Goal: Task Accomplishment & Management: Use online tool/utility

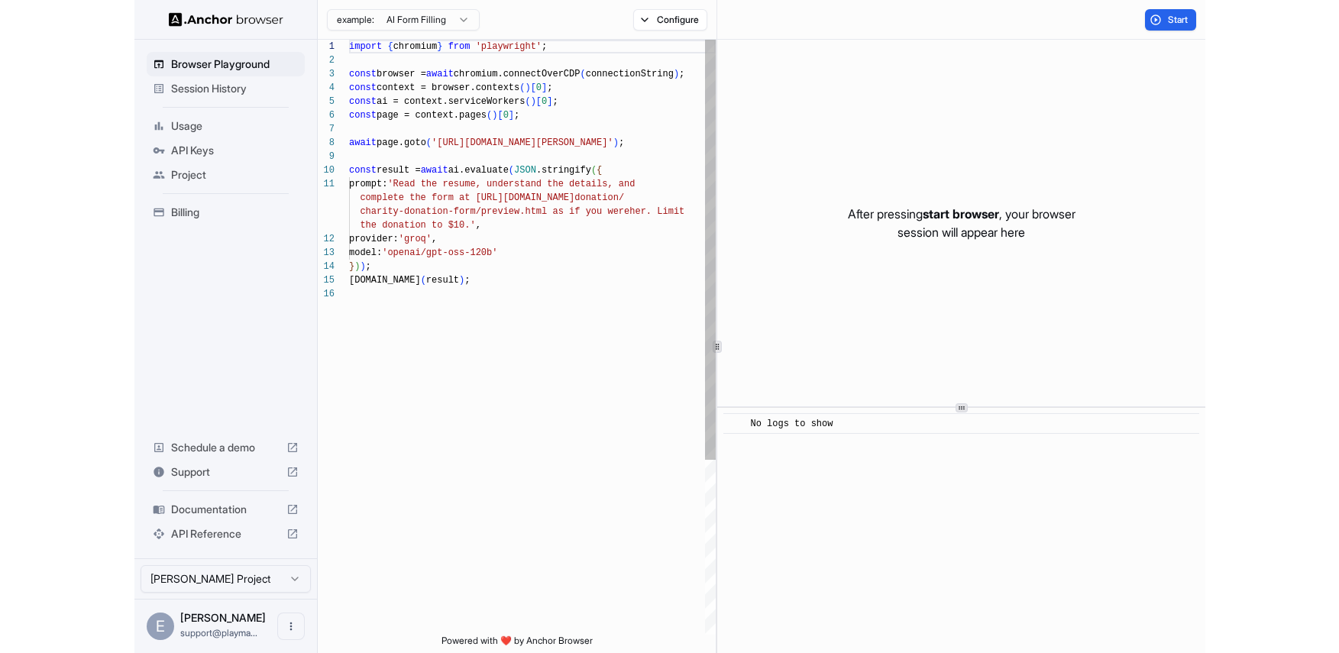
scroll to position [137, 0]
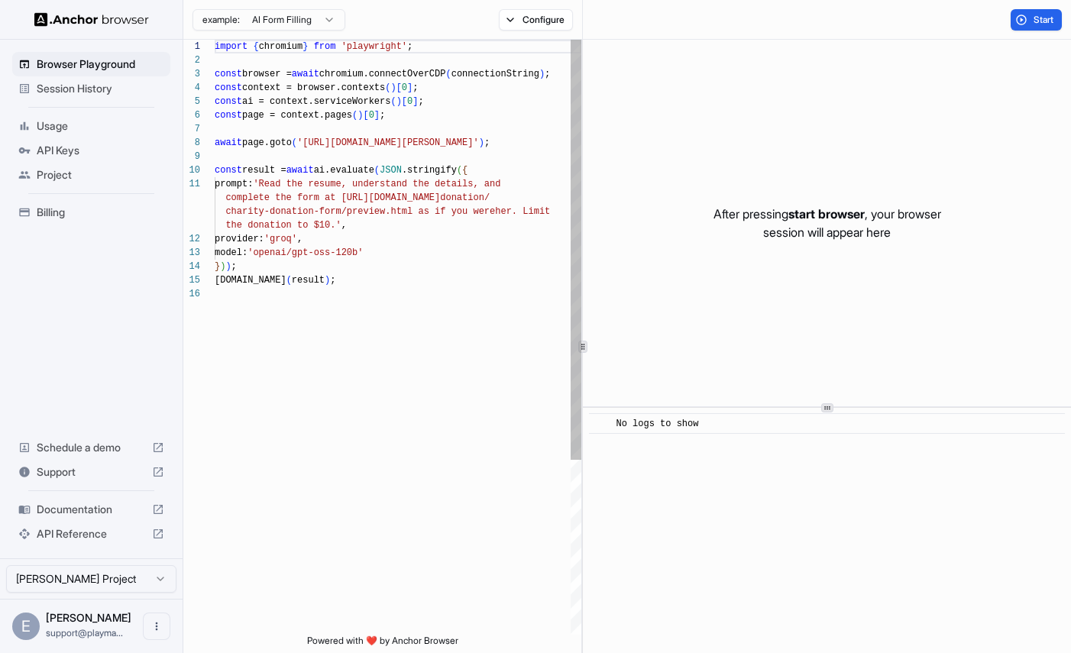
click at [109, 90] on span "Session History" at bounding box center [101, 88] width 128 height 15
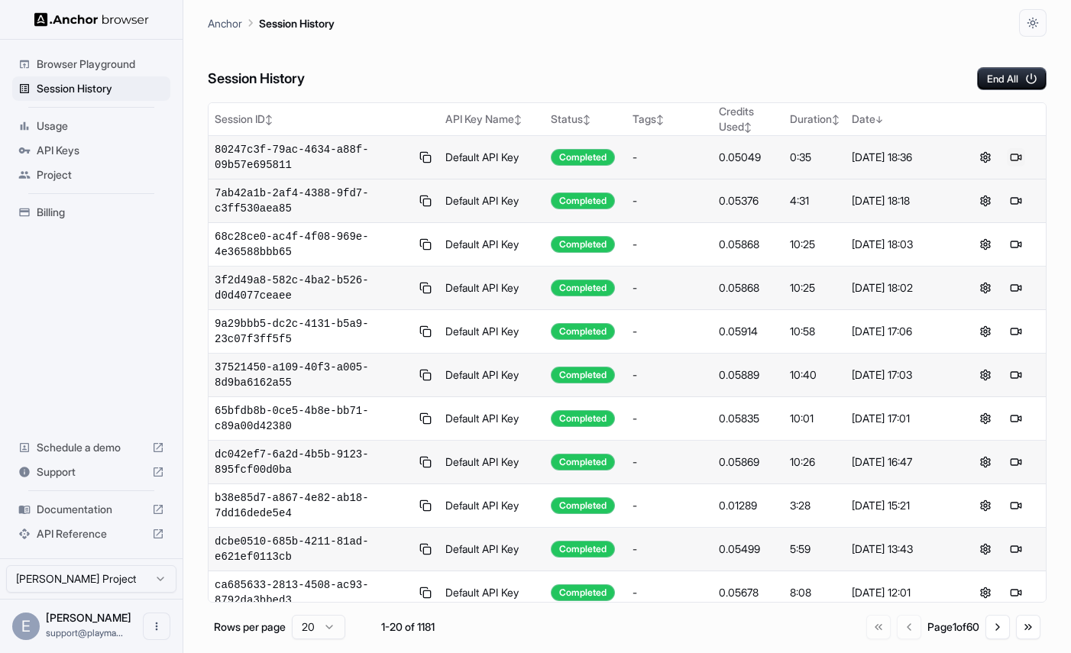
click at [1020, 158] on button at bounding box center [1016, 157] width 18 height 18
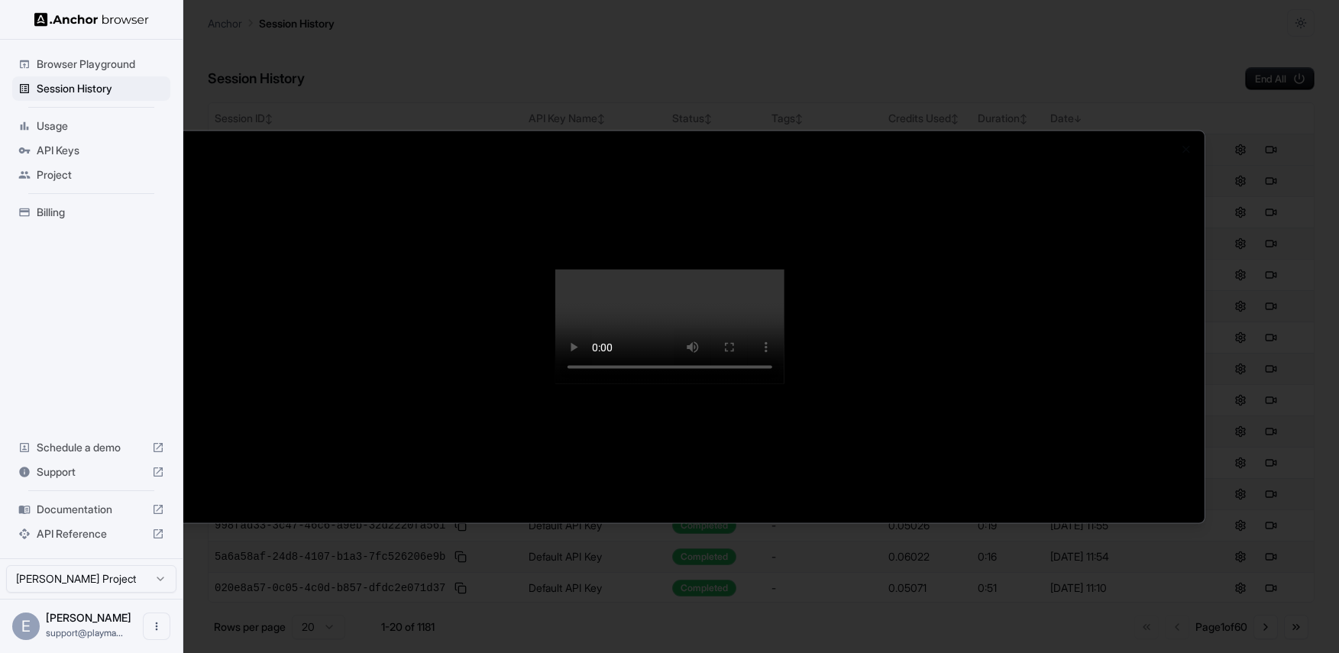
click at [569, 50] on div at bounding box center [669, 326] width 1339 height 653
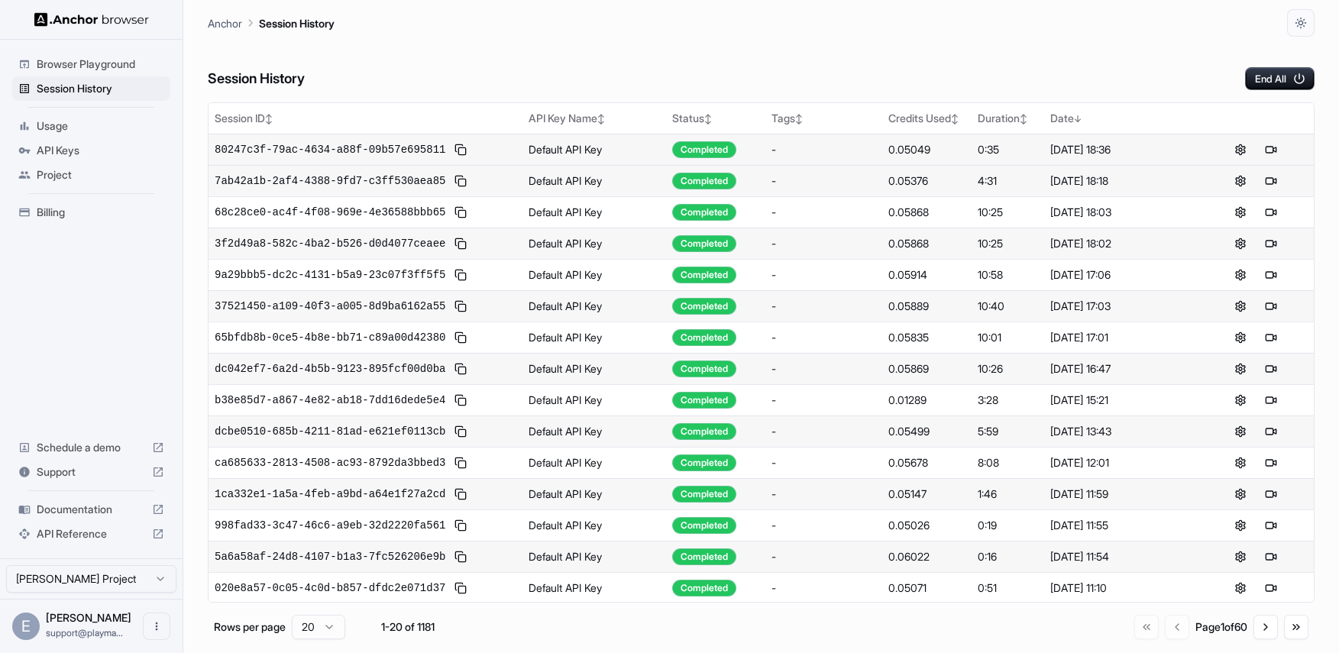
click at [827, 69] on div "Session History End All" at bounding box center [761, 63] width 1107 height 53
click at [1272, 182] on button at bounding box center [1271, 181] width 18 height 18
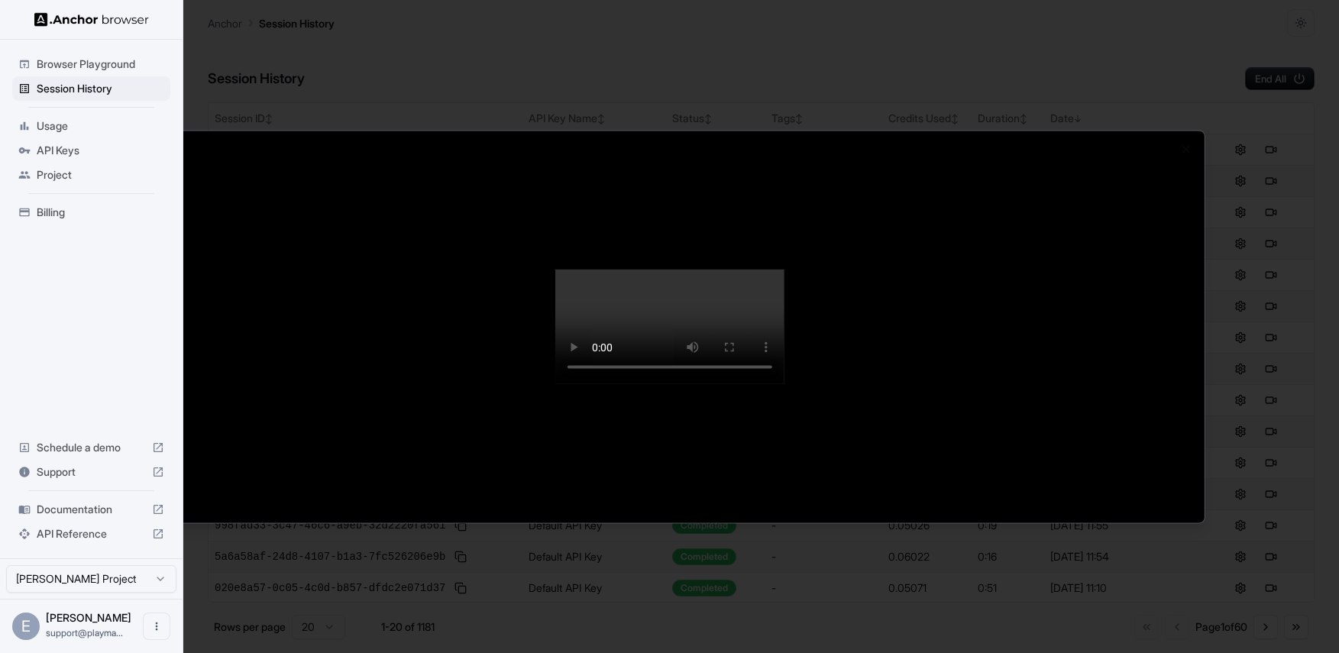
drag, startPoint x: 809, startPoint y: 368, endPoint x: 938, endPoint y: 392, distance: 131.2
click at [784, 370] on video at bounding box center [668, 327] width 229 height 115
click at [110, 259] on div at bounding box center [669, 326] width 1339 height 653
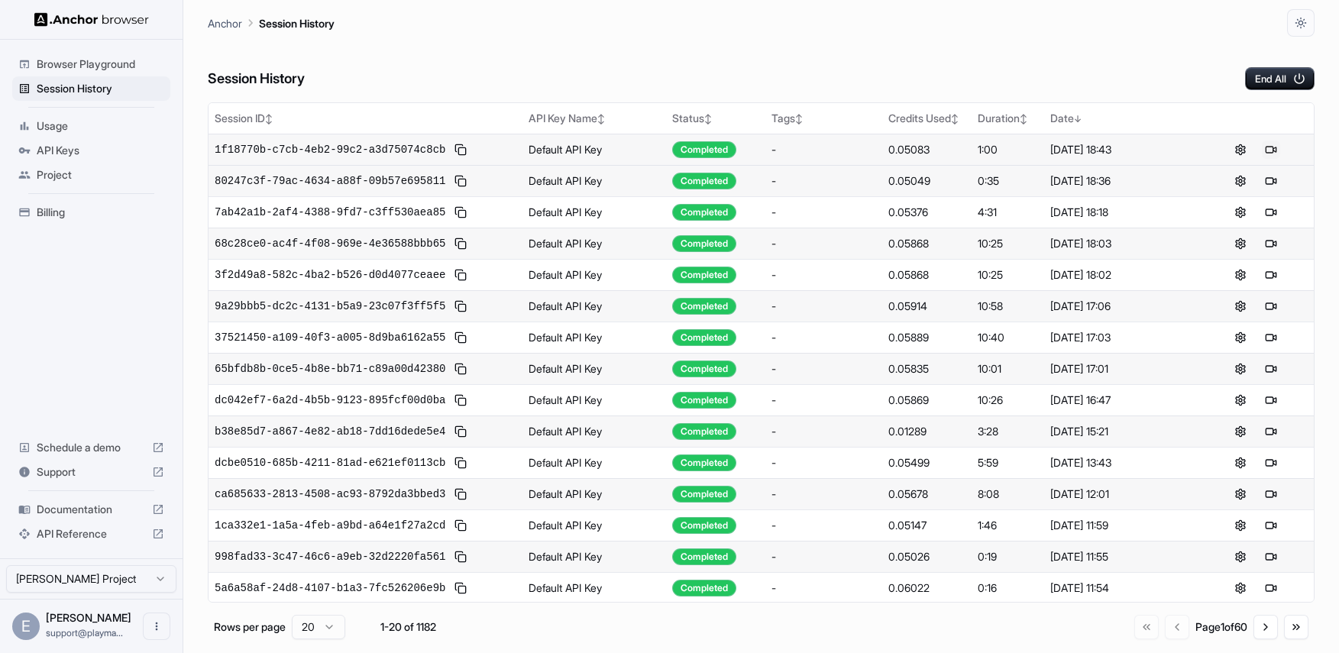
click at [1274, 152] on button at bounding box center [1271, 150] width 18 height 18
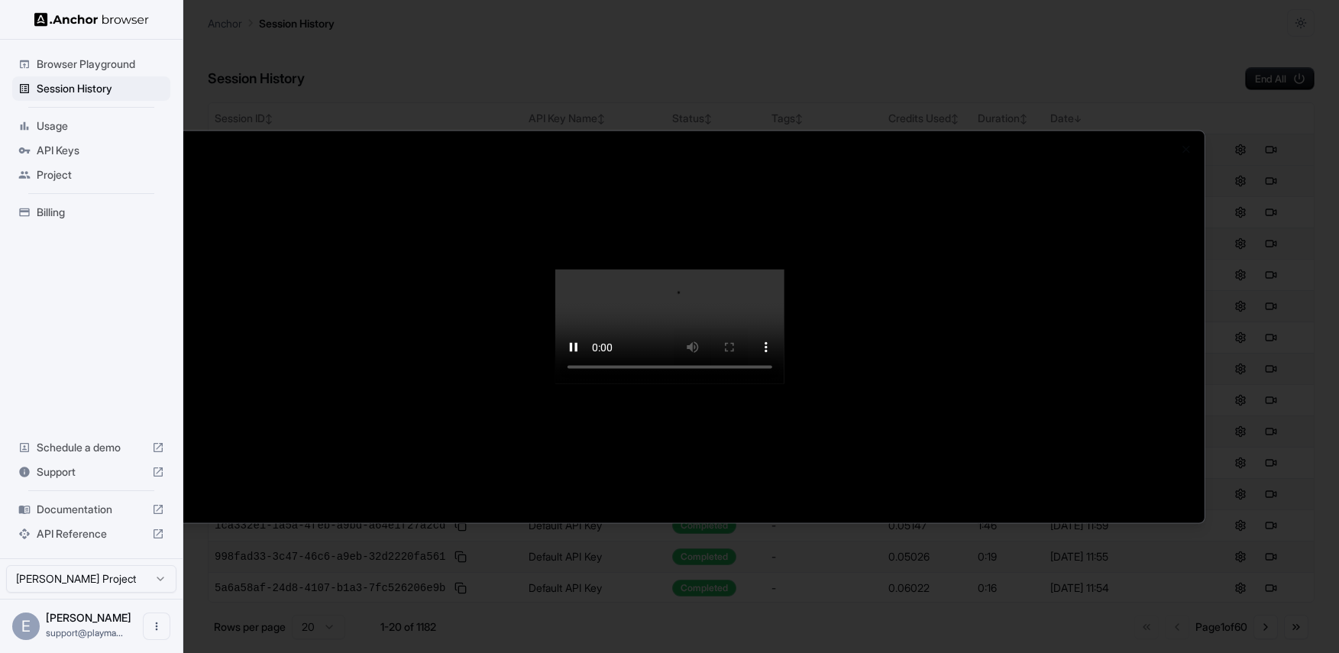
click at [554, 384] on video at bounding box center [668, 327] width 229 height 115
click at [784, 384] on video at bounding box center [668, 327] width 229 height 115
